Goal: Task Accomplishment & Management: Complete application form

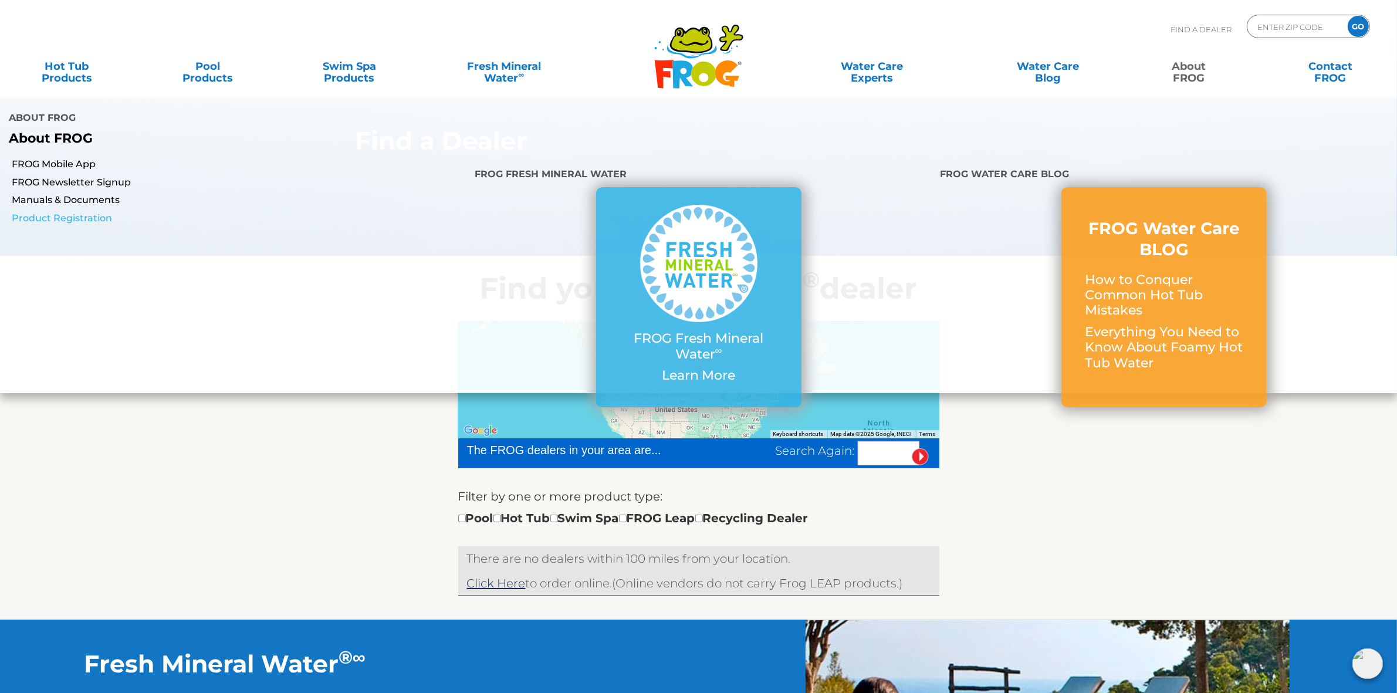
click at [86, 218] on link "Product Registration" at bounding box center [239, 218] width 454 height 13
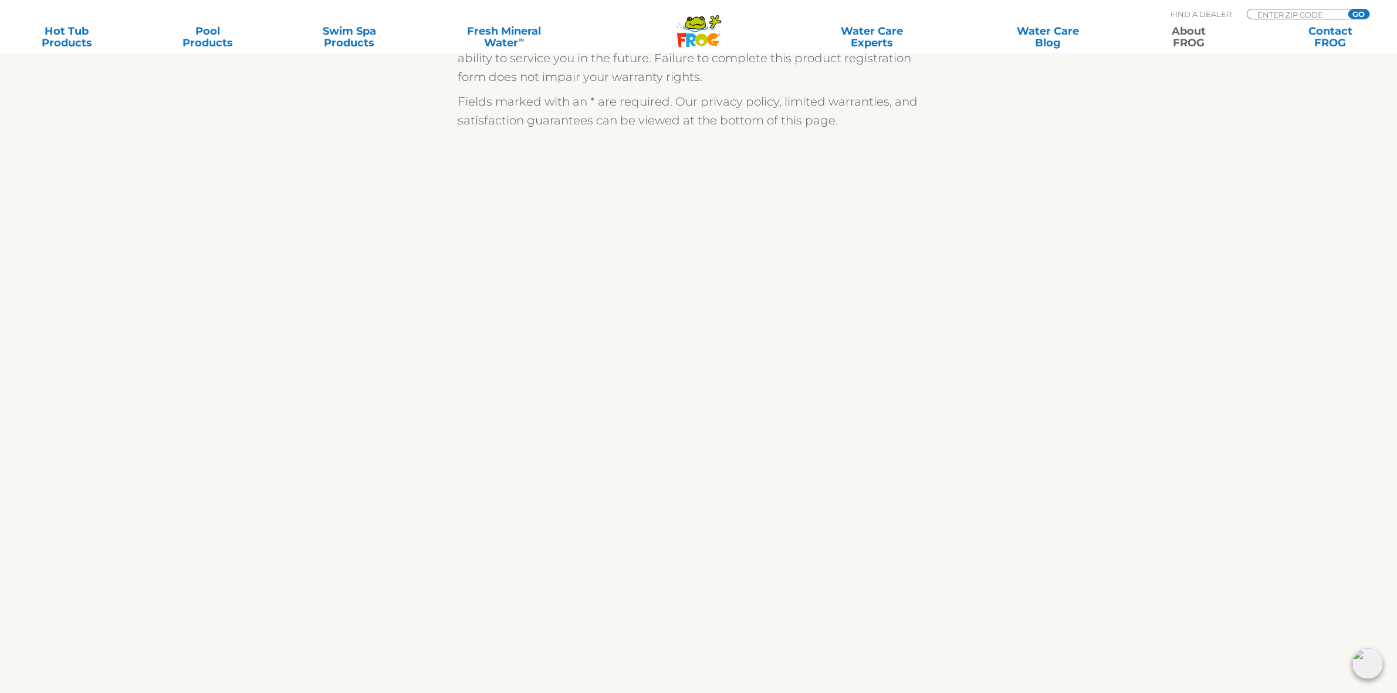
scroll to position [367, 0]
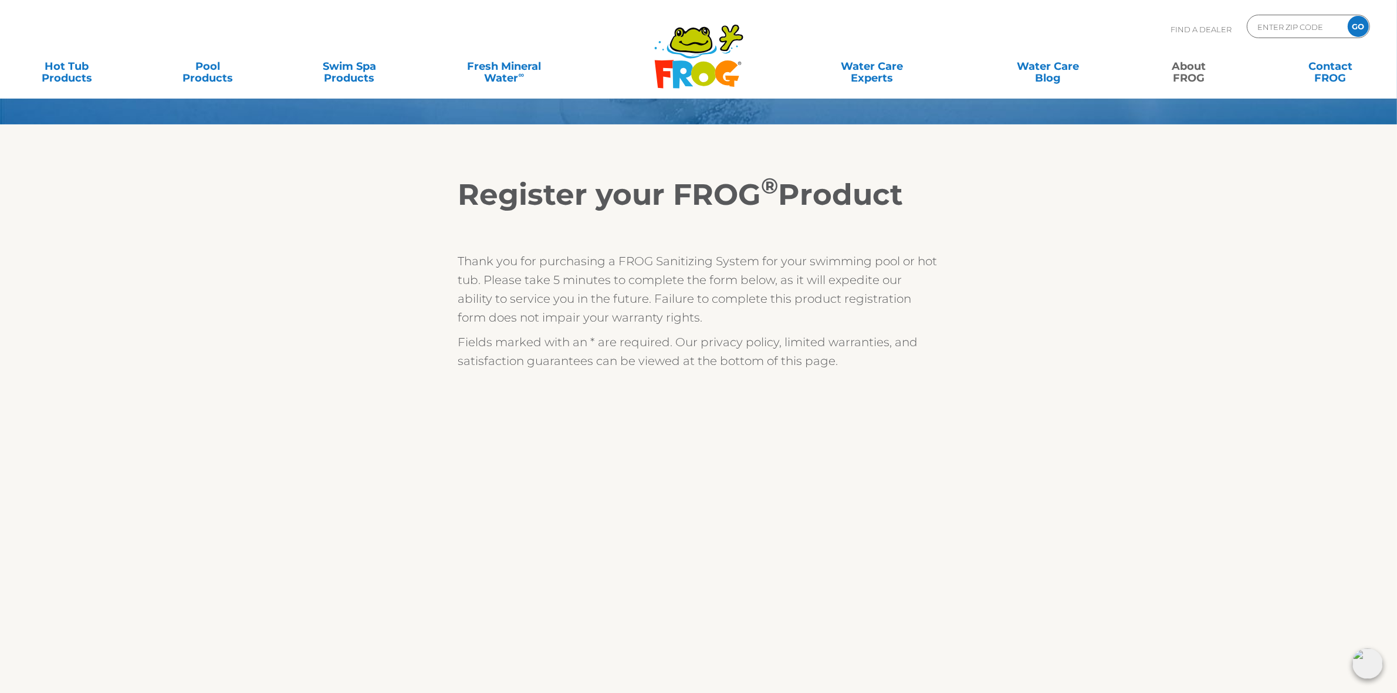
scroll to position [0, 0]
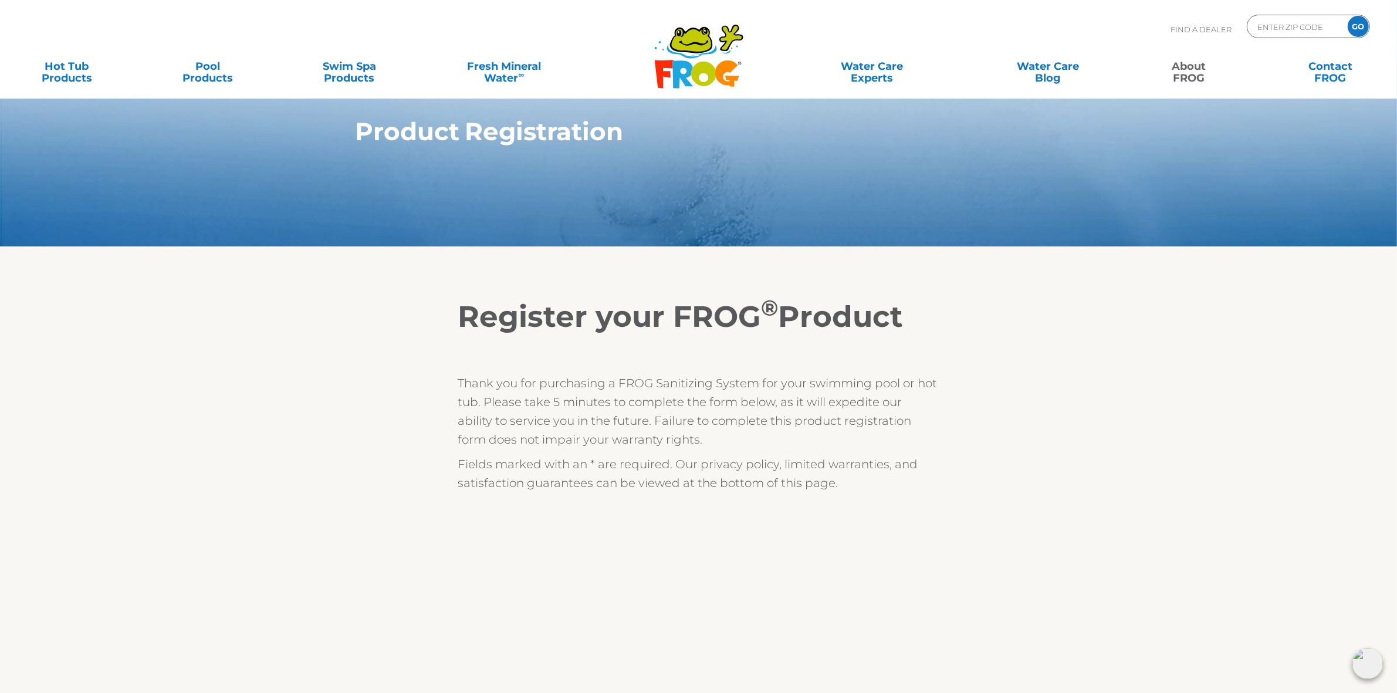
click at [1357, 25] on input "GO" at bounding box center [1358, 26] width 21 height 21
type input "ENTER ZIP CODE"
